Goal: Task Accomplishment & Management: Complete application form

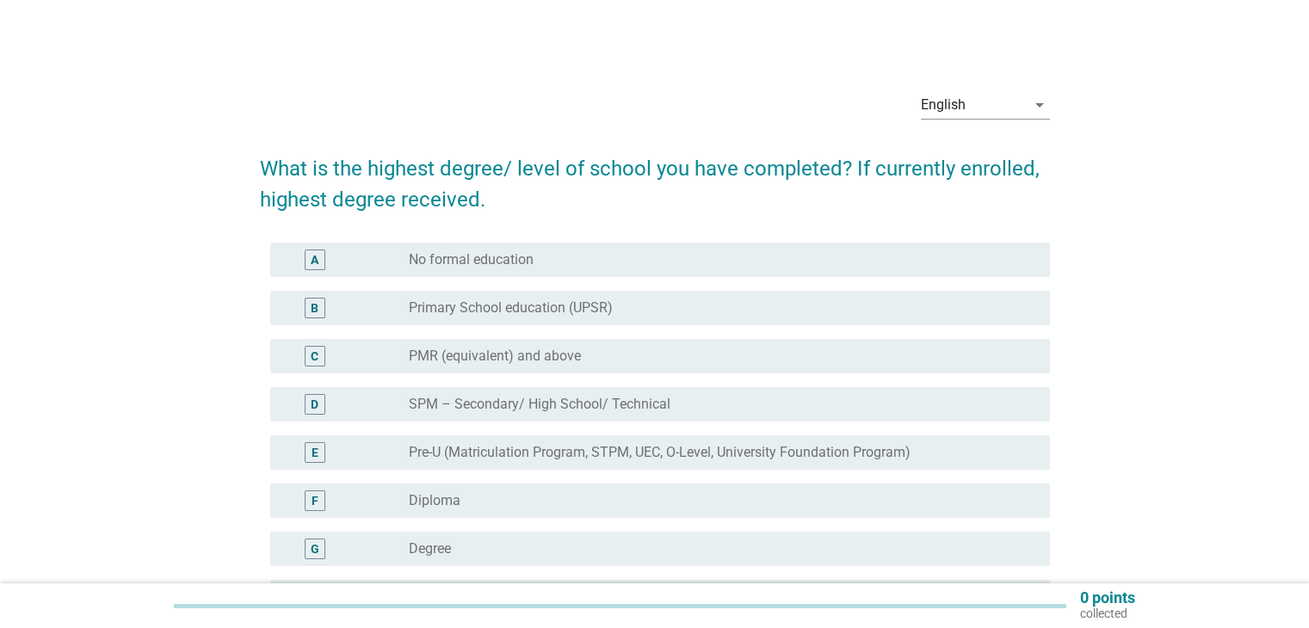
scroll to position [86, 0]
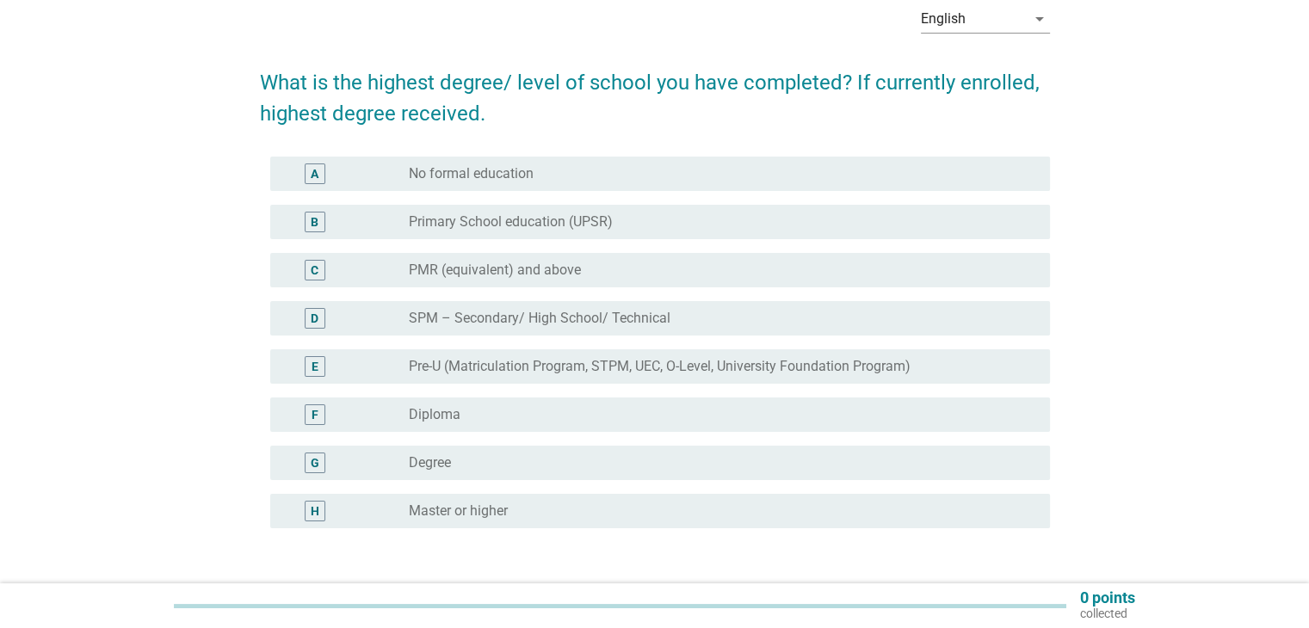
click at [589, 454] on div "radio_button_unchecked Degree" at bounding box center [715, 462] width 613 height 17
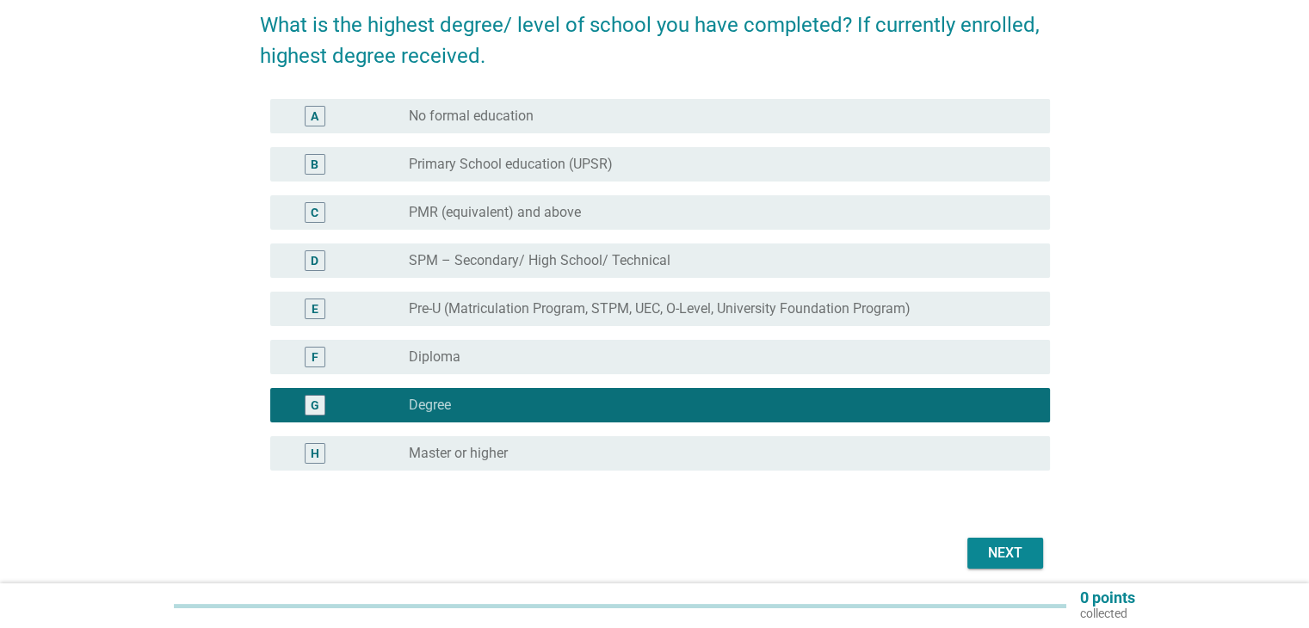
scroll to position [212, 0]
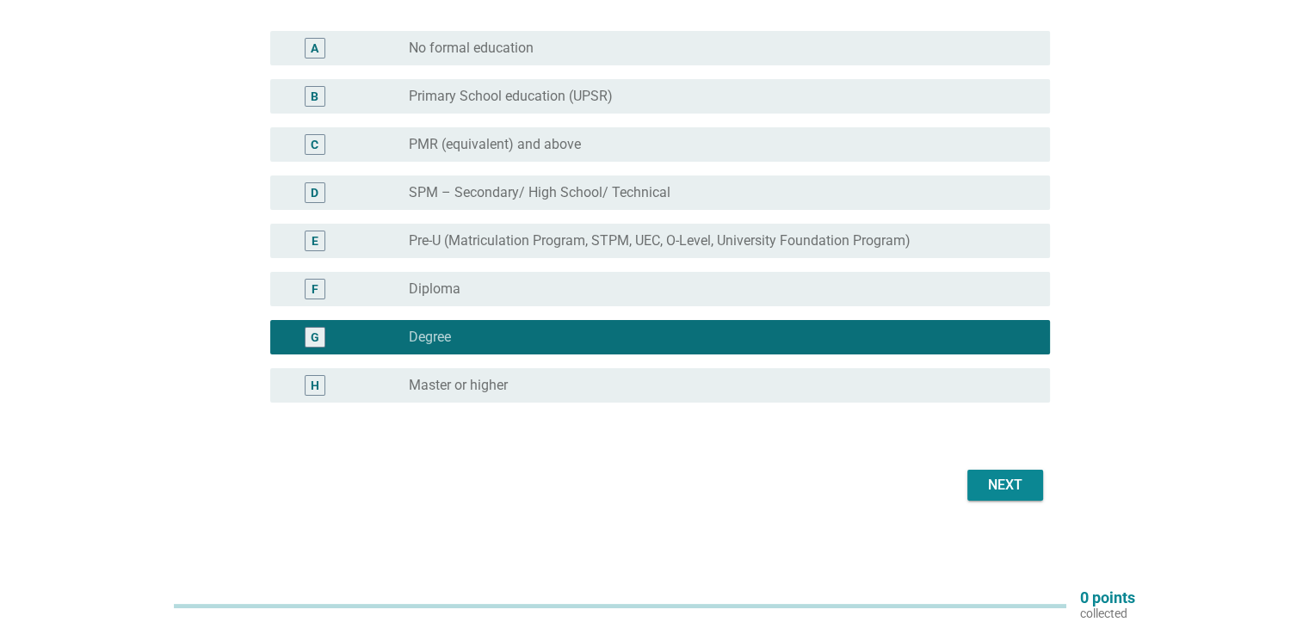
click at [993, 480] on div "Next" at bounding box center [1005, 485] width 48 height 21
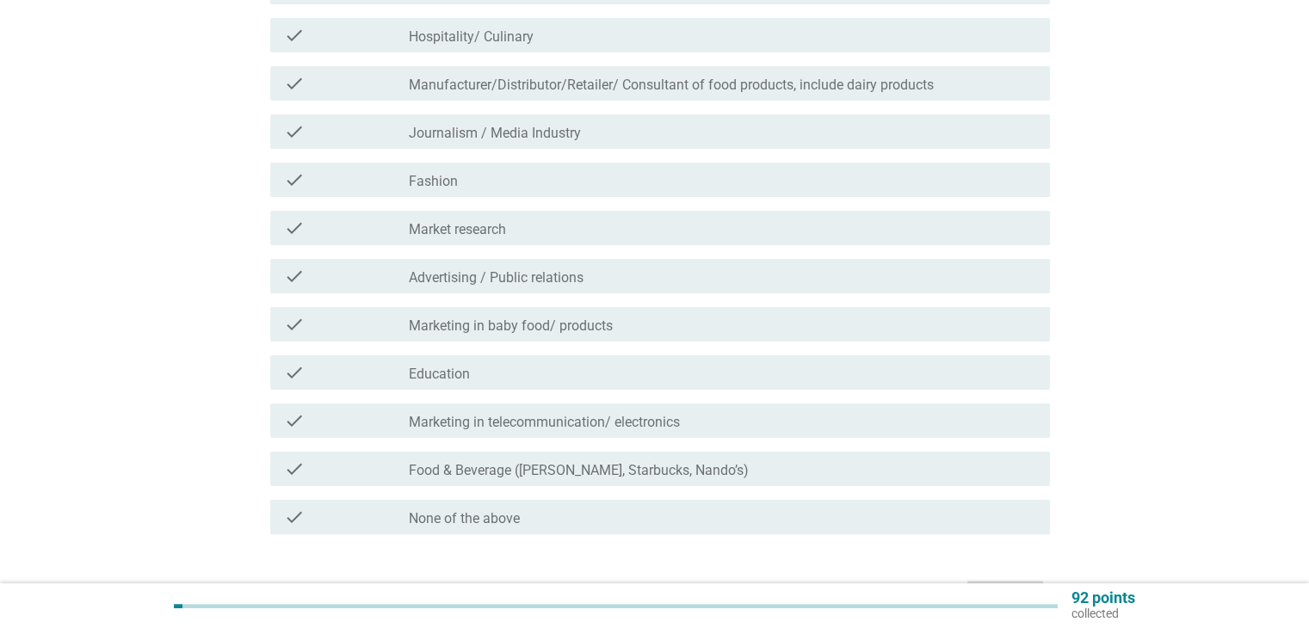
scroll to position [344, 0]
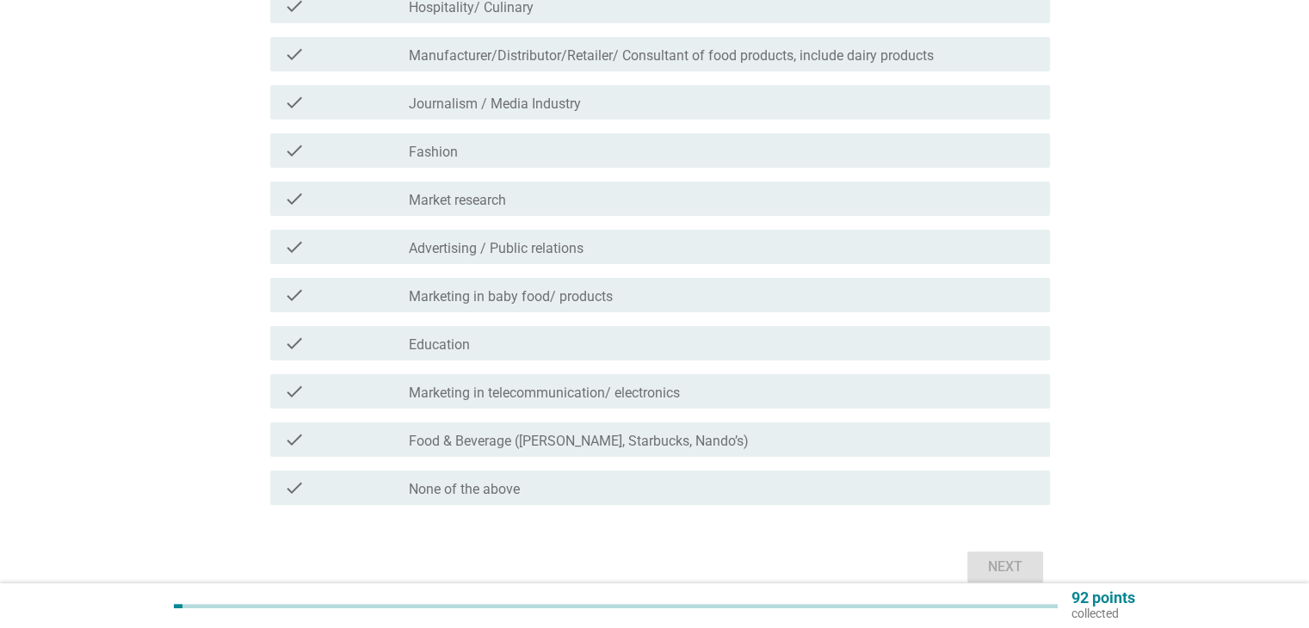
click at [755, 476] on div "check check_box_outline_blank None of the above" at bounding box center [660, 488] width 780 height 34
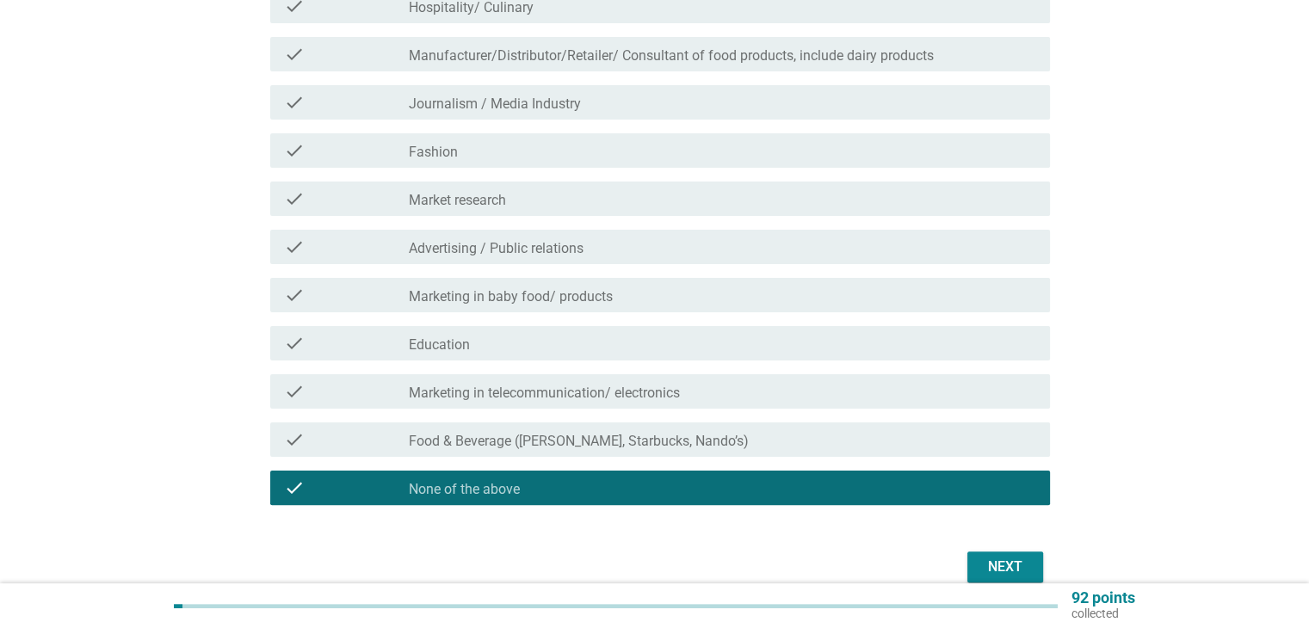
click at [1012, 567] on div "Next" at bounding box center [1005, 567] width 48 height 21
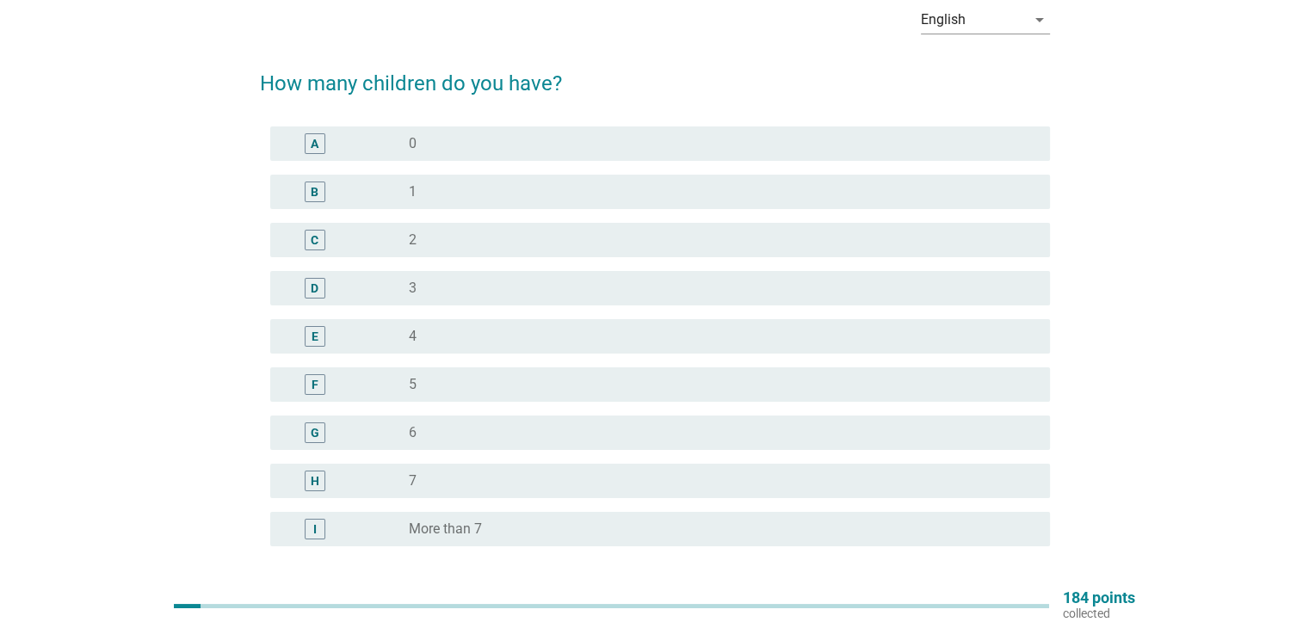
scroll to position [0, 0]
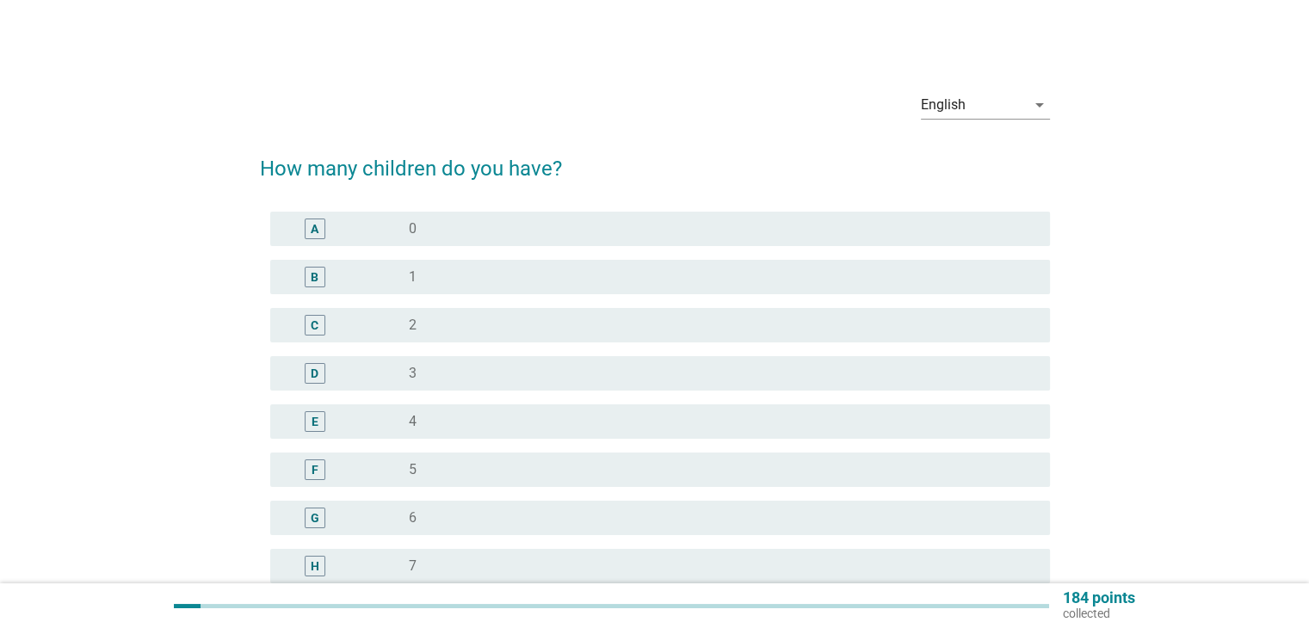
click at [492, 235] on div "radio_button_unchecked 0" at bounding box center [715, 228] width 613 height 17
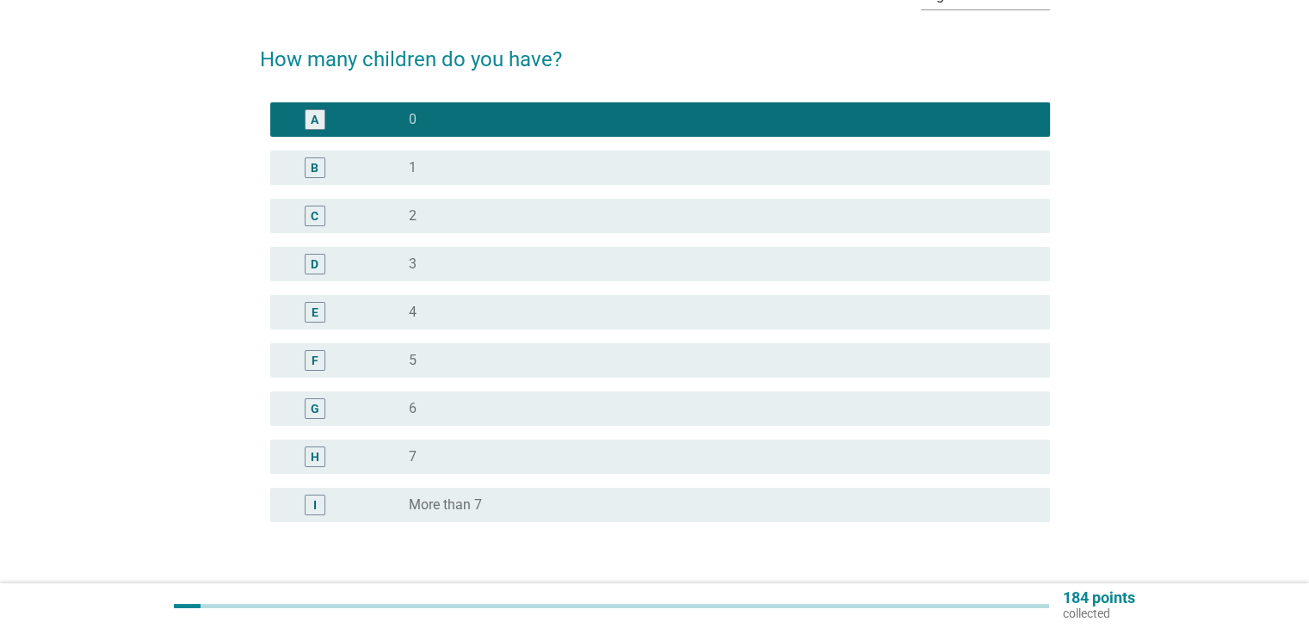
scroll to position [229, 0]
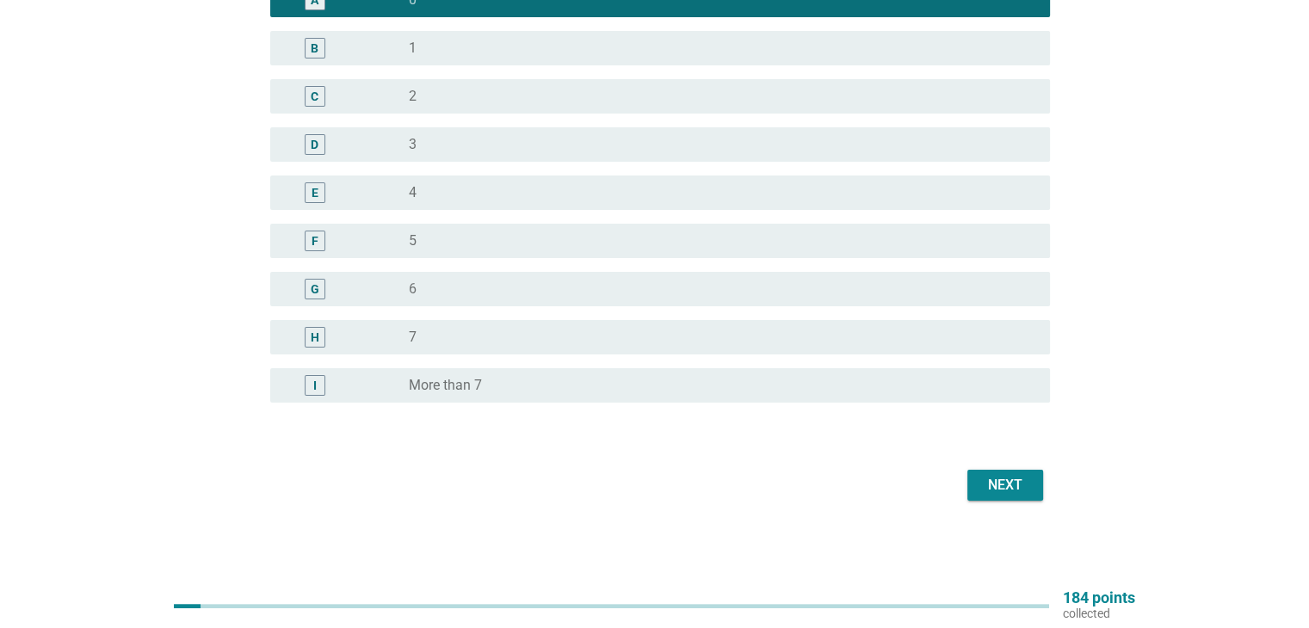
click at [1017, 492] on div "Next" at bounding box center [1005, 485] width 48 height 21
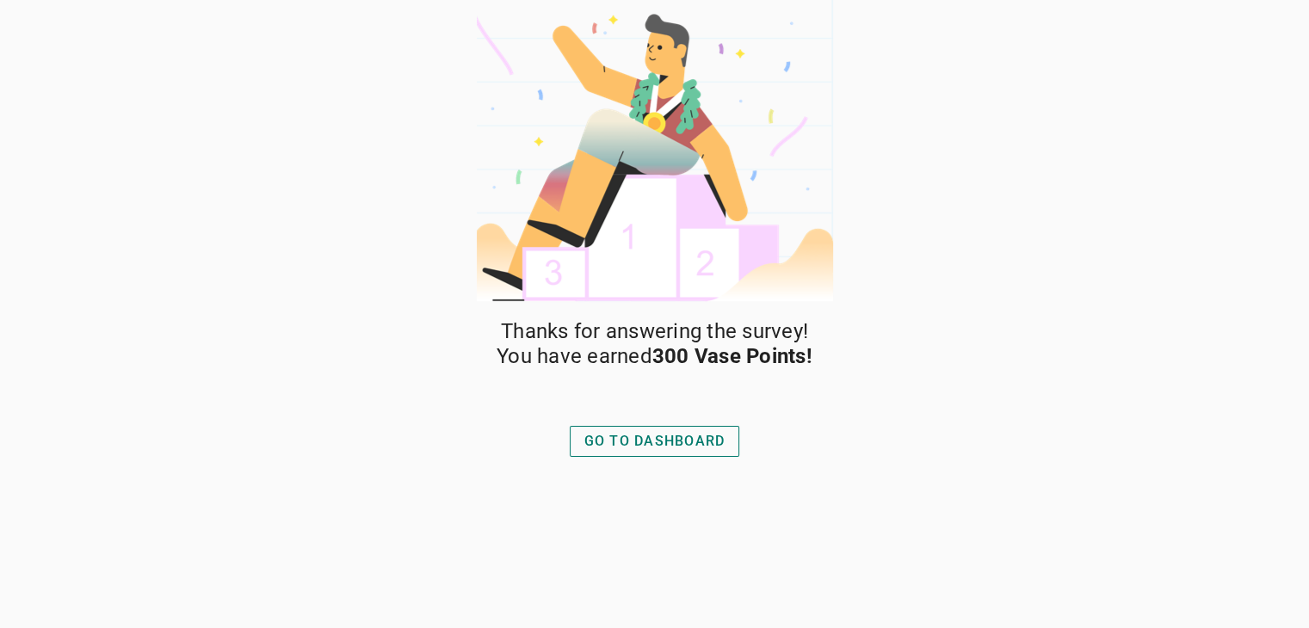
click at [683, 440] on div "GO TO DASHBOARD" at bounding box center [654, 441] width 141 height 21
